Goal: Information Seeking & Learning: Learn about a topic

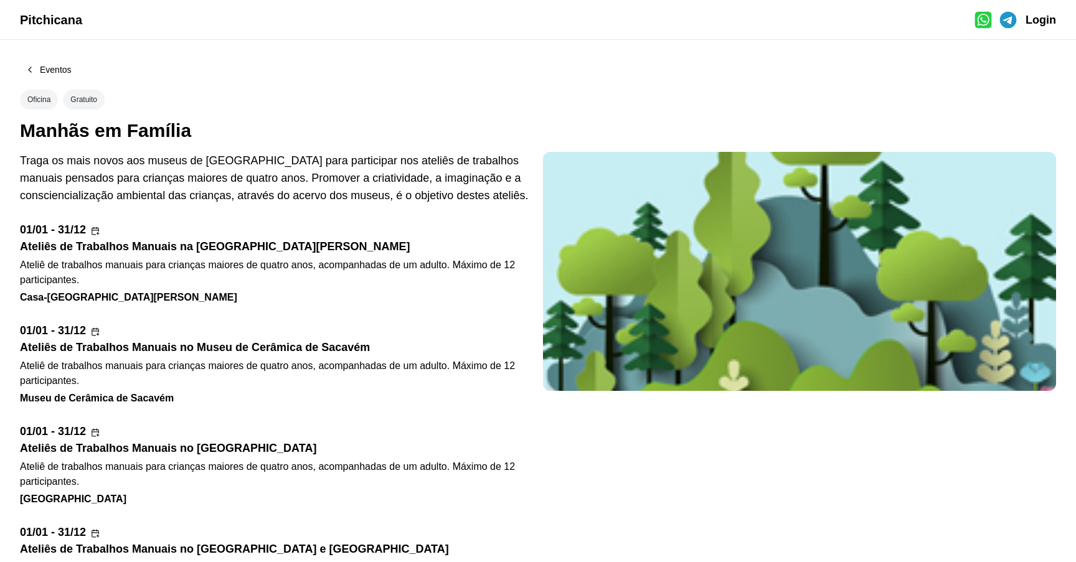
click at [60, 21] on span "Pitchicana" at bounding box center [51, 20] width 62 height 14
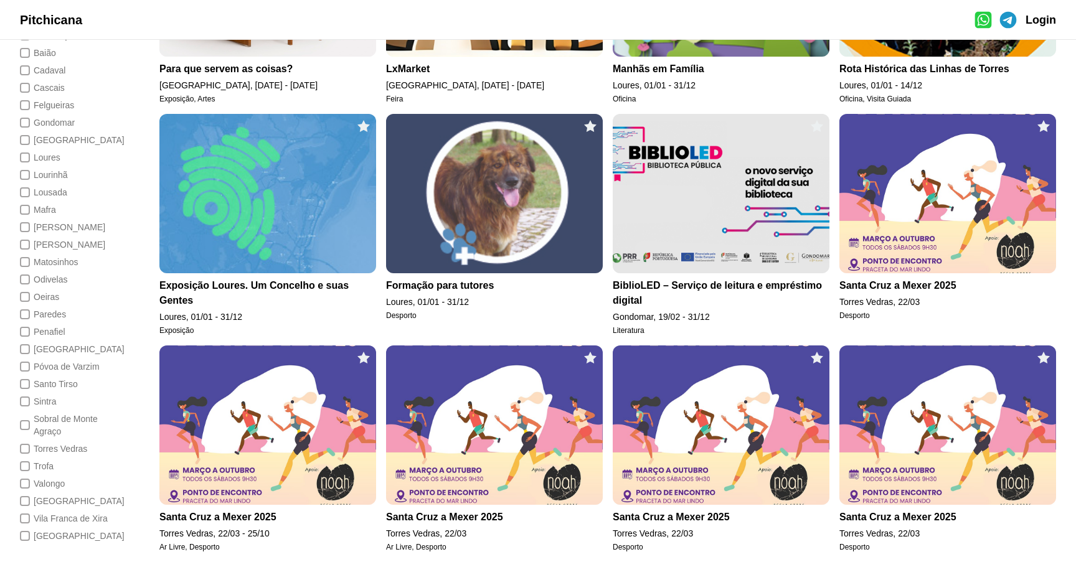
scroll to position [663, 0]
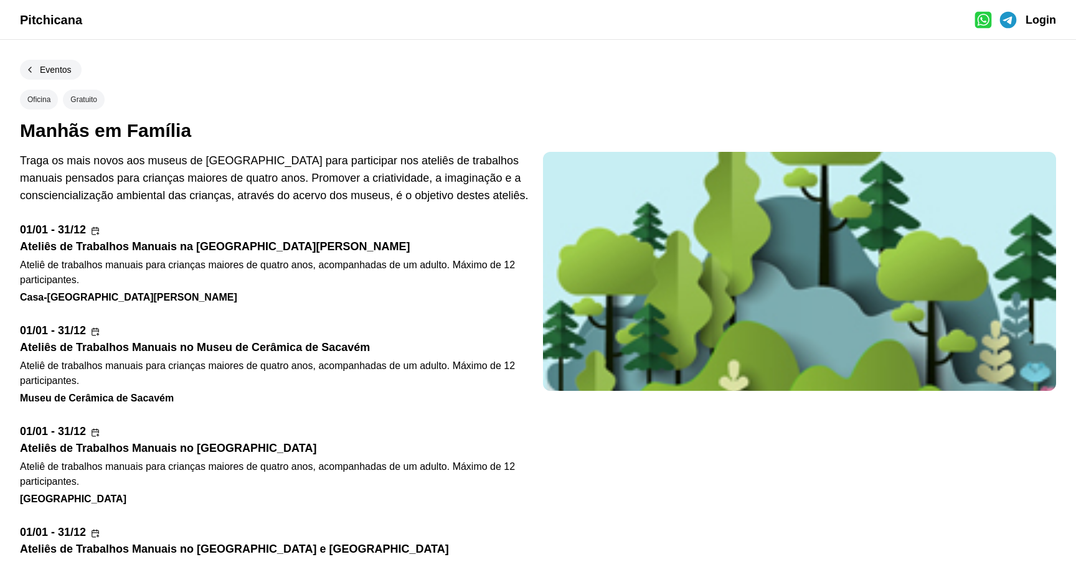
click at [56, 70] on div "Eventos" at bounding box center [56, 70] width 32 height 10
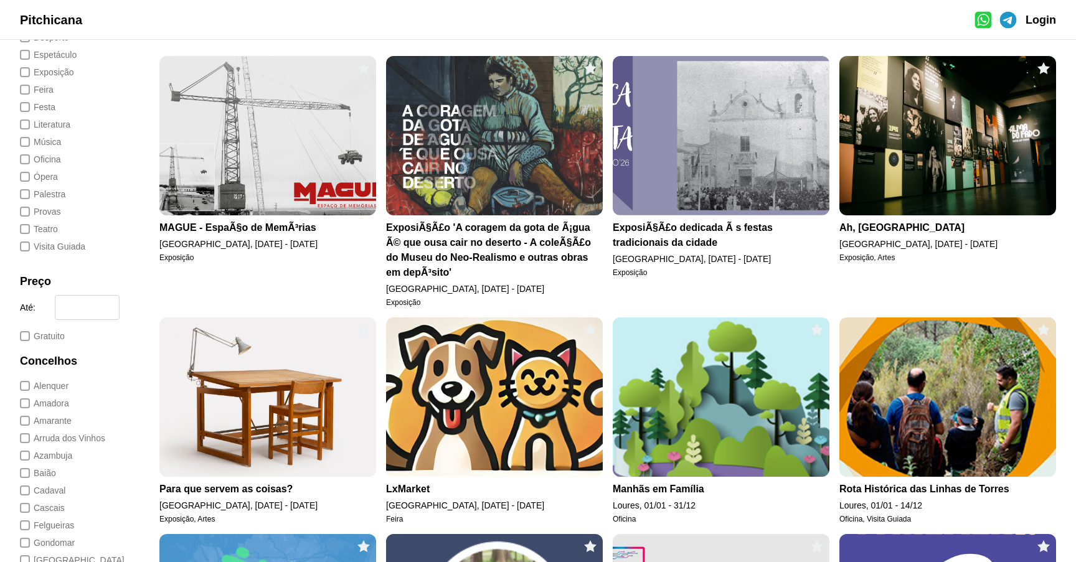
scroll to position [204, 0]
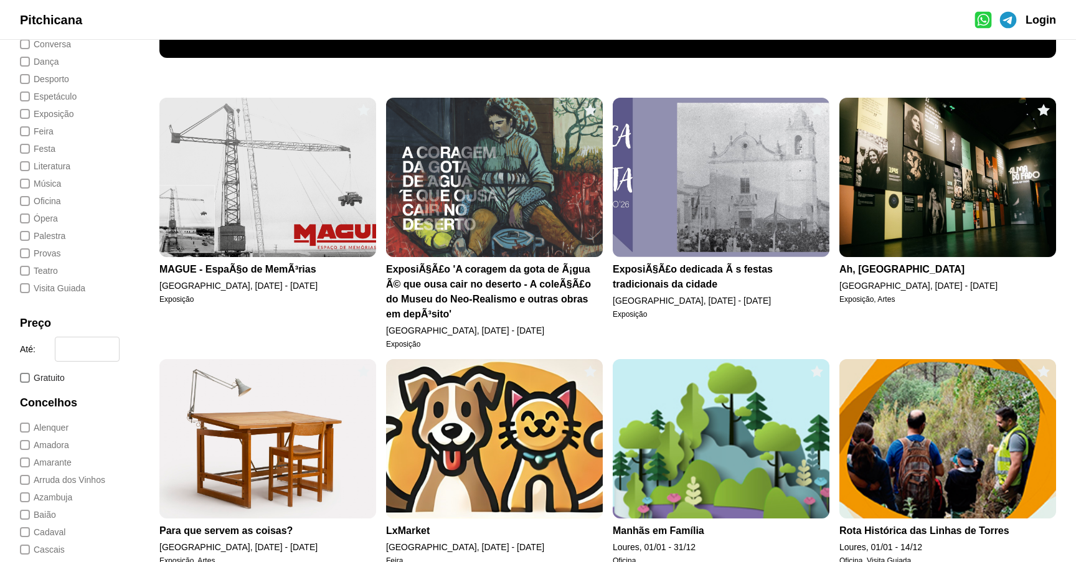
click at [51, 380] on div "Gratuito" at bounding box center [49, 378] width 31 height 12
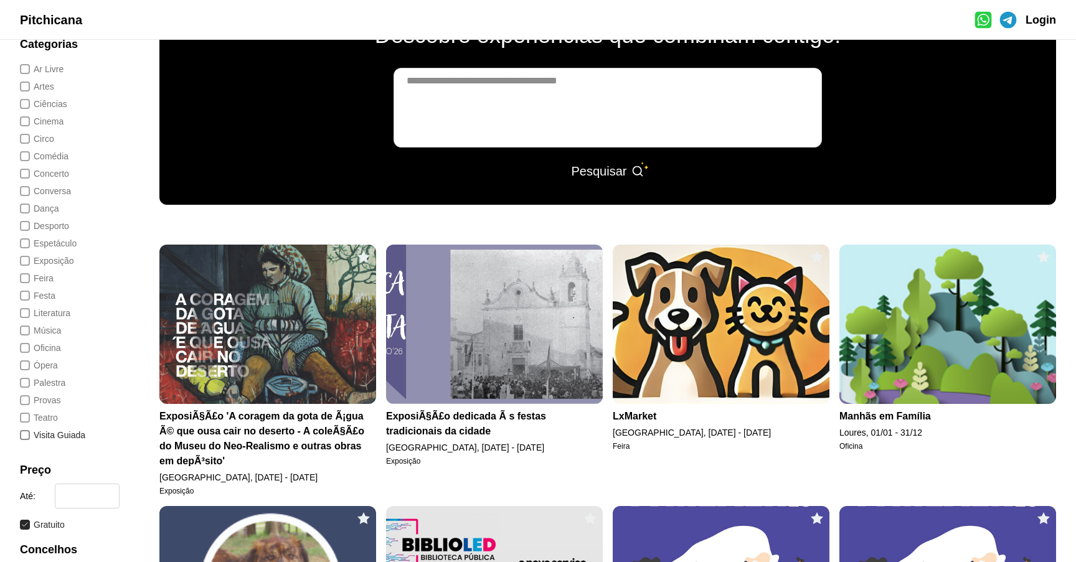
scroll to position [88, 0]
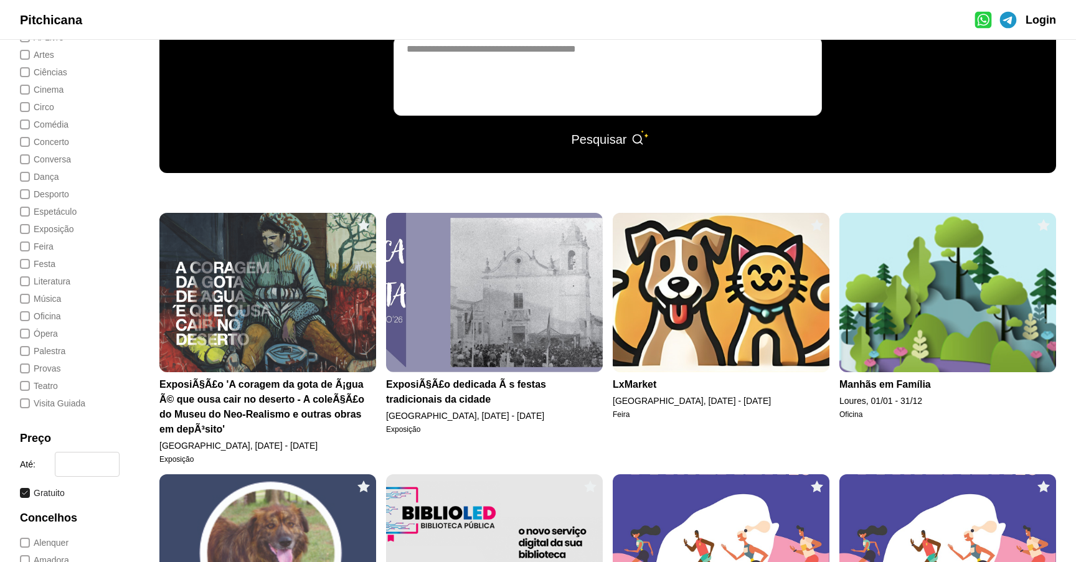
click at [54, 497] on div "Gratuito" at bounding box center [49, 493] width 31 height 12
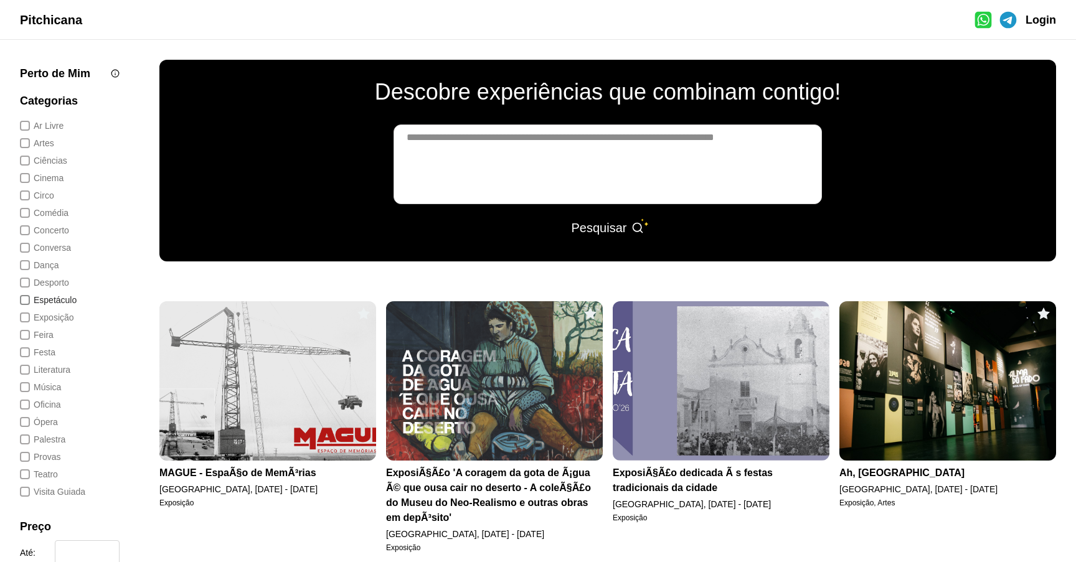
click at [49, 297] on div "Espetáculo" at bounding box center [55, 300] width 43 height 12
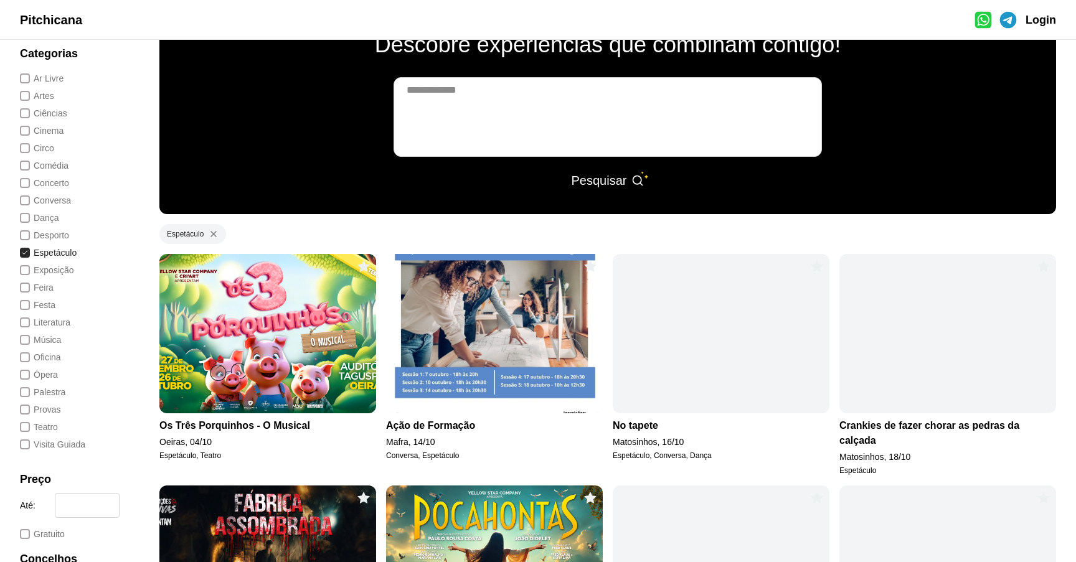
scroll to position [49, 0]
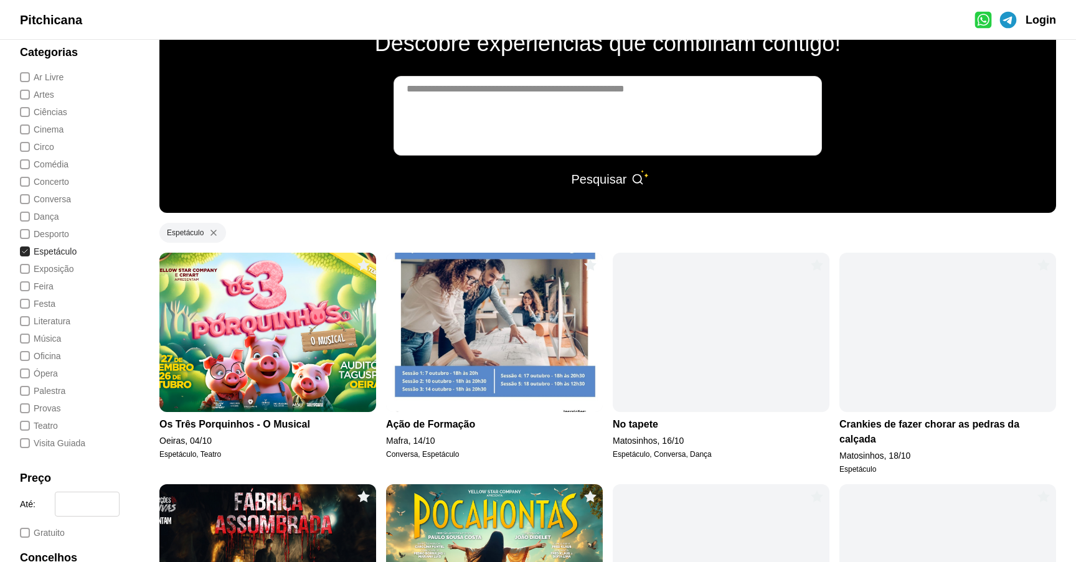
click at [220, 303] on img at bounding box center [267, 332] width 217 height 159
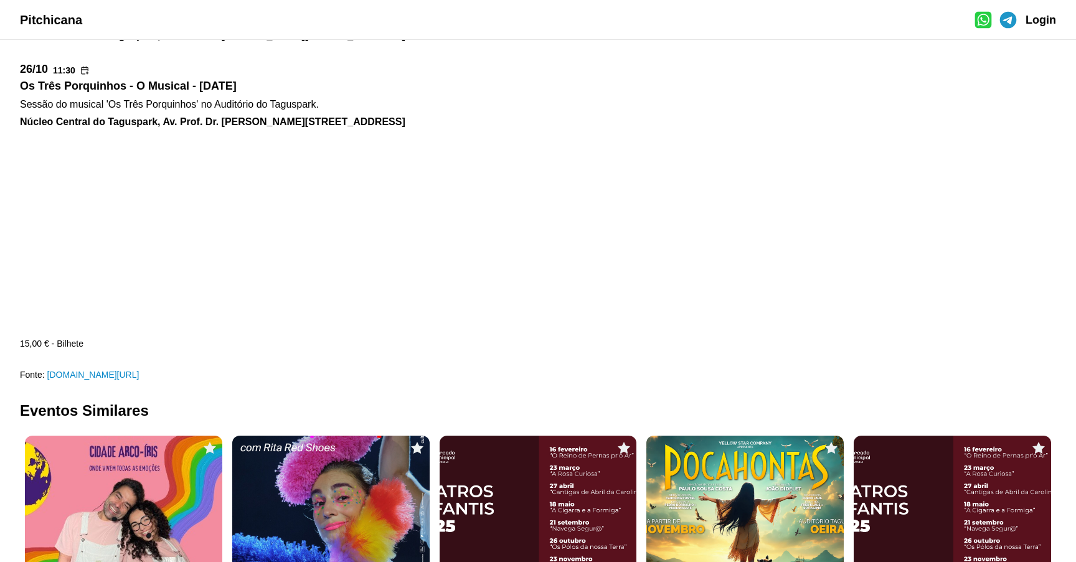
scroll to position [977, 0]
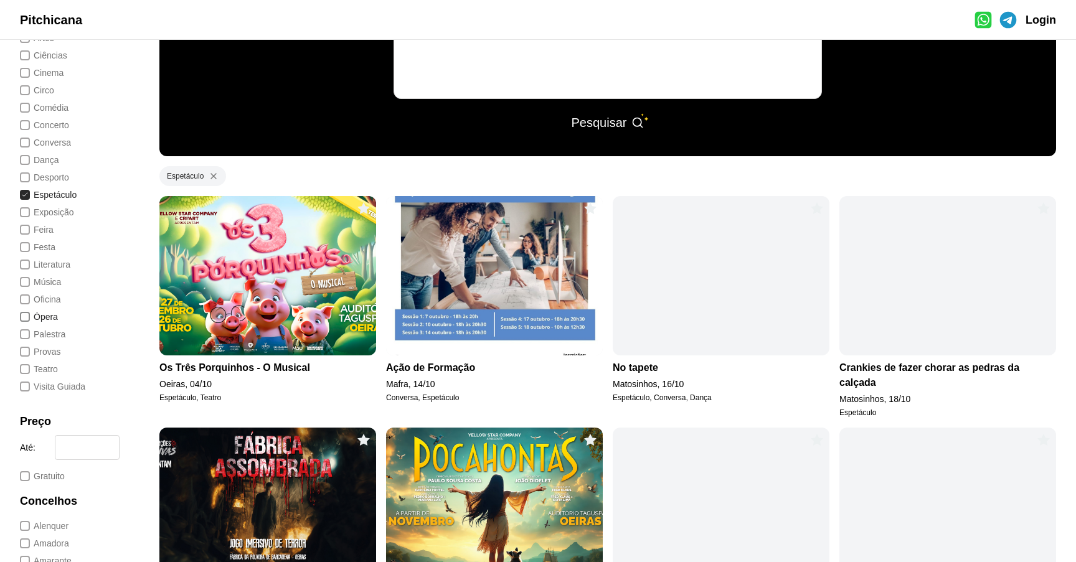
scroll to position [110, 0]
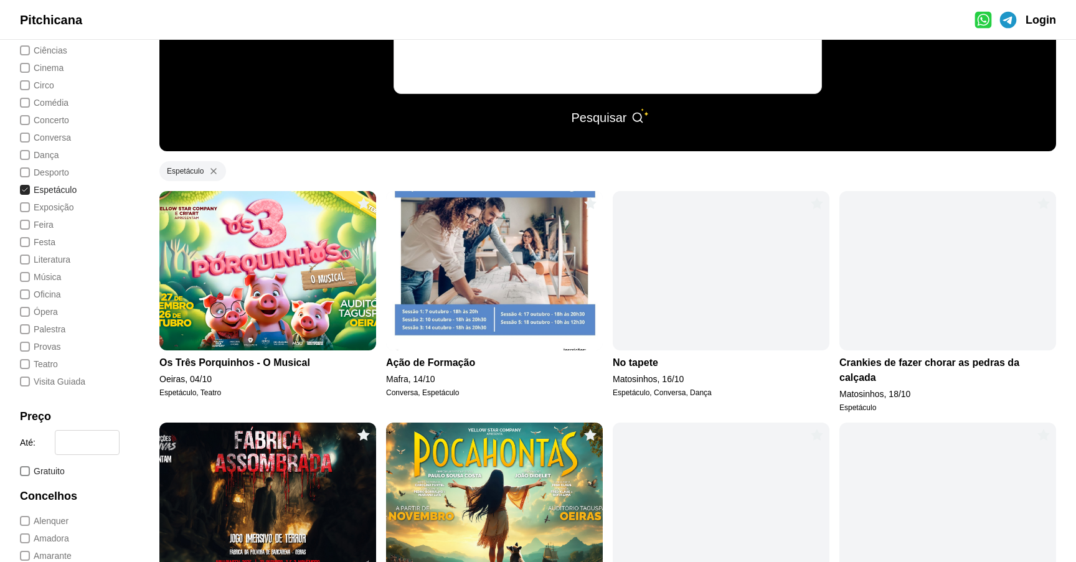
click at [54, 475] on div "Gratuito" at bounding box center [49, 471] width 31 height 12
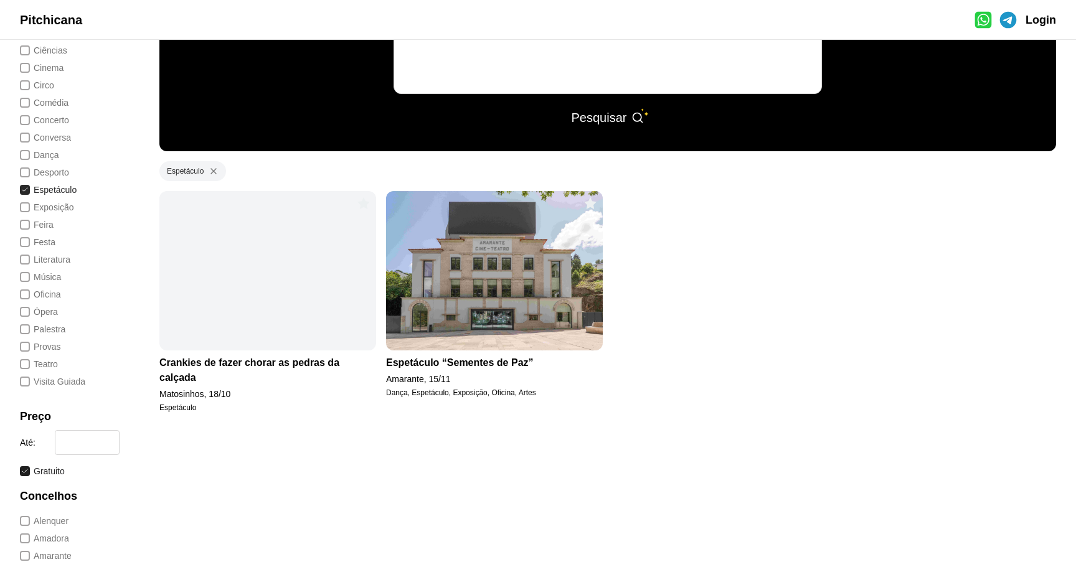
click at [56, 470] on div "Gratuito" at bounding box center [49, 471] width 31 height 12
